Goal: Information Seeking & Learning: Learn about a topic

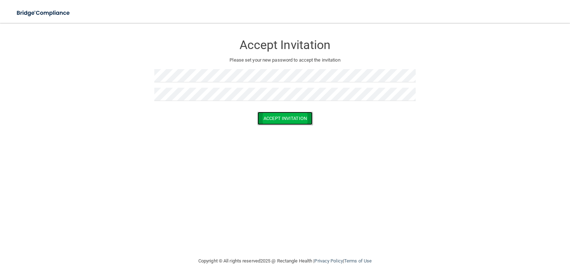
click at [292, 122] on button "Accept Invitation" at bounding box center [285, 118] width 55 height 13
click at [304, 124] on button "Accept Invitation" at bounding box center [285, 118] width 55 height 13
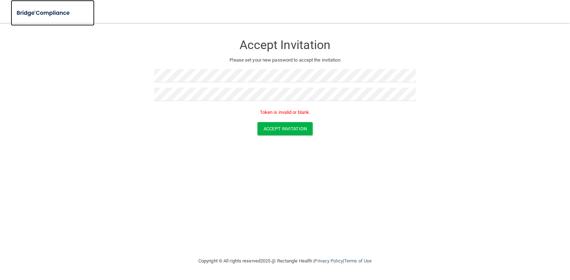
click at [62, 13] on img at bounding box center [44, 13] width 66 height 15
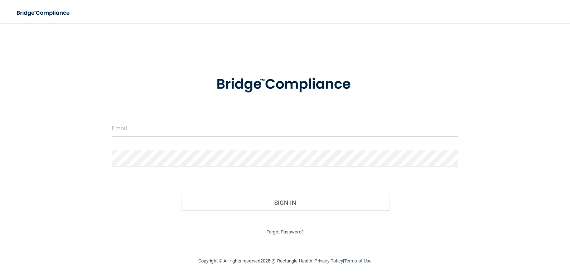
click at [155, 126] on input "email" at bounding box center [285, 128] width 347 height 16
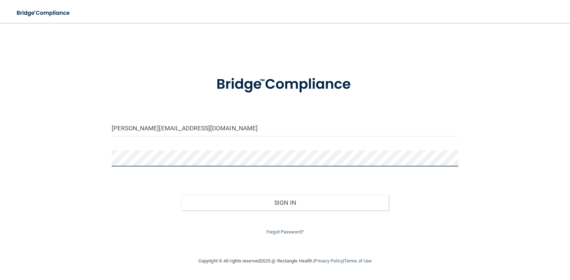
click at [181, 195] on button "Sign In" at bounding box center [285, 203] width 208 height 16
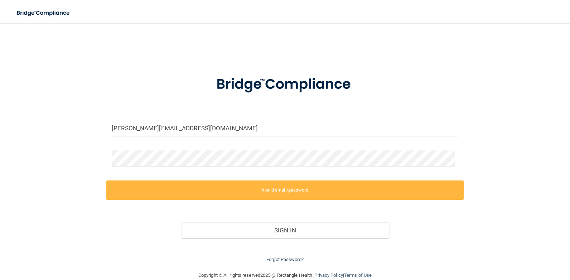
drag, startPoint x: 250, startPoint y: 120, endPoint x: 245, endPoint y: 119, distance: 5.8
click at [250, 119] on form "[PERSON_NAME][EMAIL_ADDRESS][DOMAIN_NAME] Invalid email/password. You don't hav…" at bounding box center [285, 165] width 347 height 198
click at [226, 122] on input "[PERSON_NAME][EMAIL_ADDRESS][DOMAIN_NAME]" at bounding box center [285, 128] width 347 height 16
click at [131, 129] on input "[PERSON_NAME][EMAIL_ADDRESS][DOMAIN_NAME]" at bounding box center [285, 128] width 347 height 16
drag, startPoint x: 118, startPoint y: 129, endPoint x: 111, endPoint y: 128, distance: 6.8
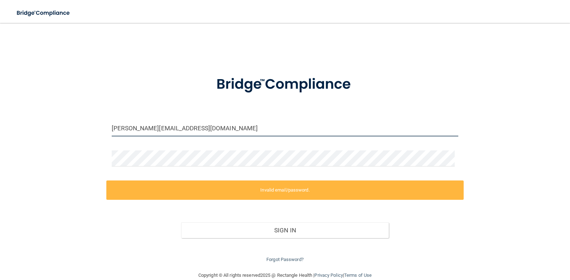
click at [110, 128] on div "[PERSON_NAME][EMAIL_ADDRESS][DOMAIN_NAME]" at bounding box center [284, 130] width 357 height 21
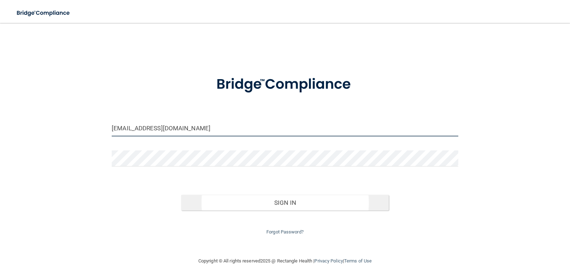
type input "[EMAIL_ADDRESS][DOMAIN_NAME]"
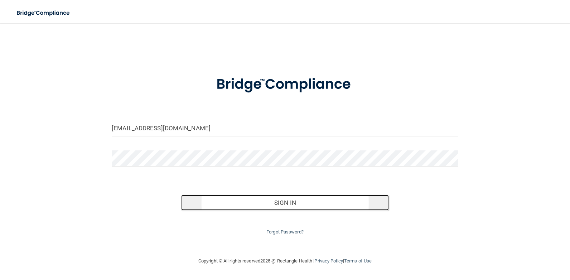
click at [325, 204] on button "Sign In" at bounding box center [285, 203] width 208 height 16
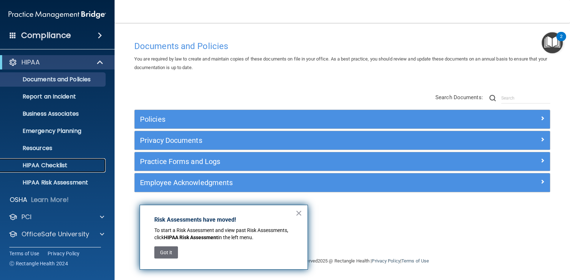
click at [65, 162] on p "HIPAA Checklist" at bounding box center [54, 165] width 98 height 7
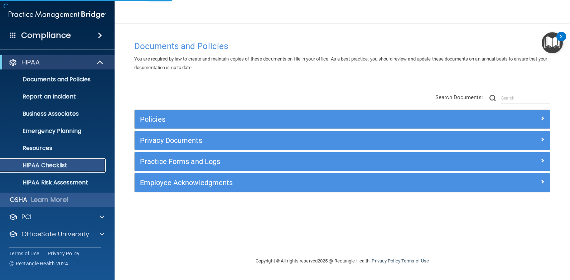
scroll to position [17, 0]
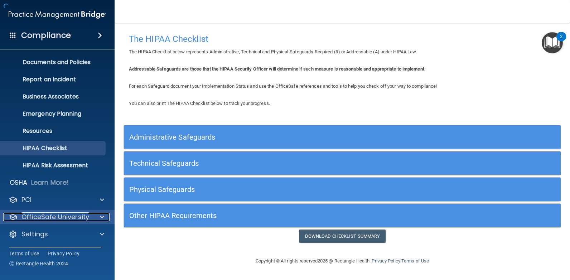
click at [57, 215] on p "OfficeSafe University" at bounding box center [55, 217] width 68 height 9
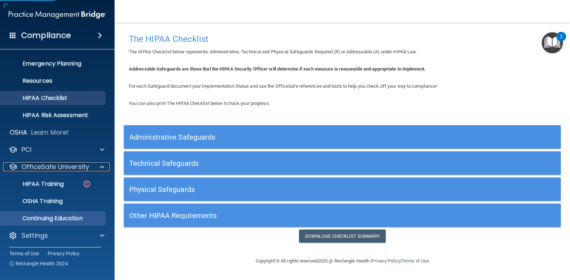
scroll to position [69, 0]
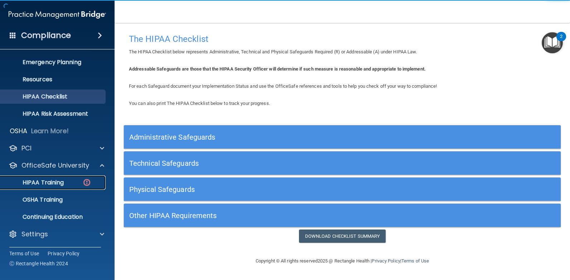
click at [54, 178] on link "HIPAA Training" at bounding box center [49, 183] width 113 height 14
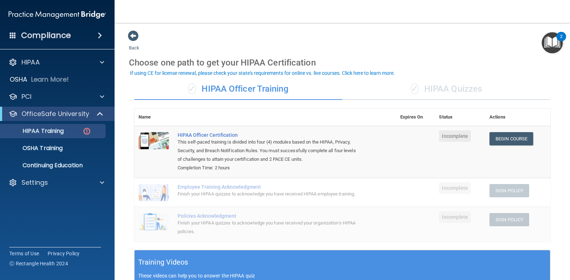
click at [450, 91] on div "✓ HIPAA Quizzes" at bounding box center [446, 88] width 208 height 21
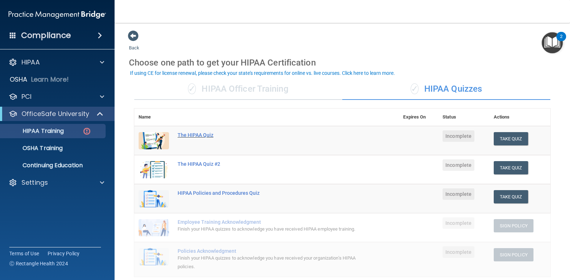
click at [211, 133] on div "The HIPAA Quiz" at bounding box center [271, 135] width 186 height 6
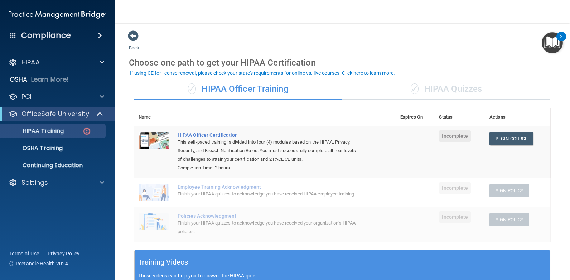
click at [426, 88] on div "✓ HIPAA Quizzes" at bounding box center [446, 88] width 208 height 21
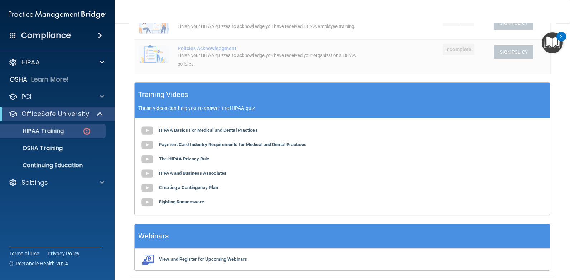
scroll to position [228, 0]
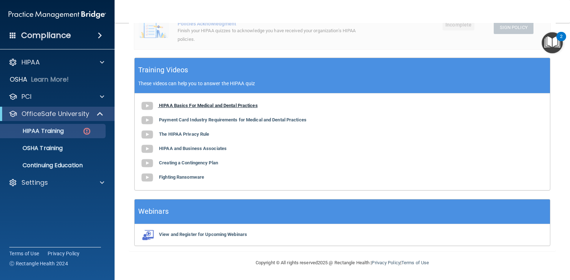
click at [200, 106] on b "HIPAA Basics For Medical and Dental Practices" at bounding box center [208, 105] width 99 height 5
click at [160, 122] on b "Payment Card Industry Requirements for Medical and Dental Practices" at bounding box center [233, 119] width 148 height 5
click at [294, 121] on b "Payment Card Industry Requirements for Medical and Dental Practices" at bounding box center [233, 119] width 148 height 5
click at [197, 135] on b "The HIPAA Privacy Rule" at bounding box center [184, 133] width 50 height 5
